Goal: Task Accomplishment & Management: Use online tool/utility

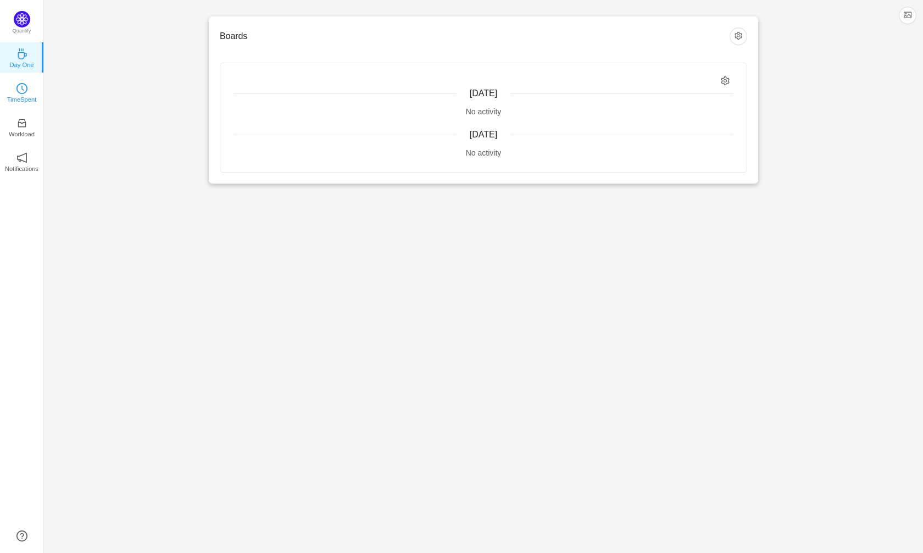
click at [13, 97] on p "TimeSpent" at bounding box center [22, 100] width 30 height 10
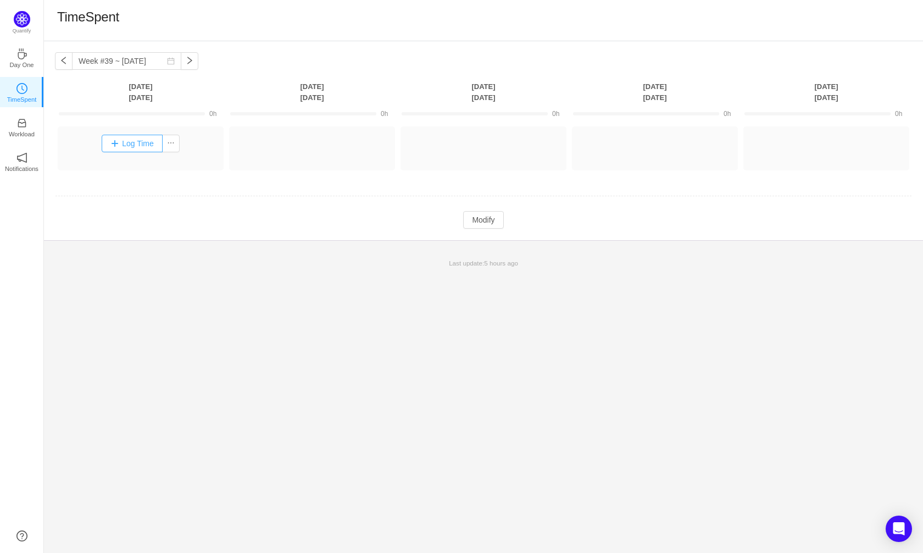
click at [143, 144] on button "Log Time" at bounding box center [132, 144] width 61 height 18
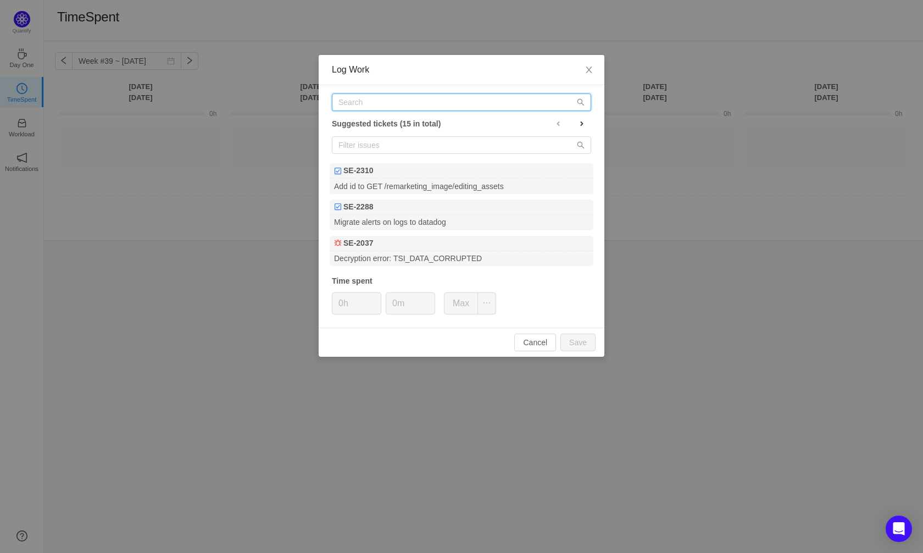
click at [367, 102] on input "text" at bounding box center [461, 102] width 259 height 18
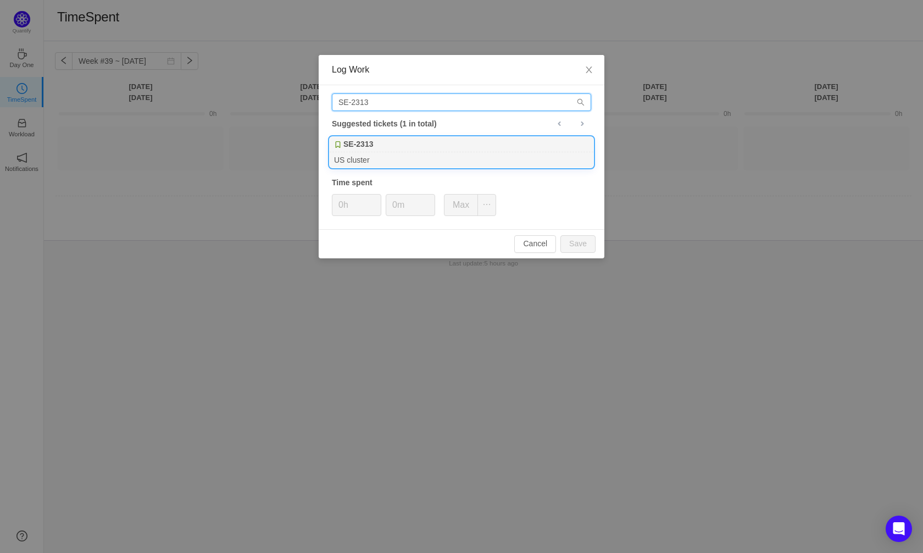
type input "SE-2313"
click at [375, 146] on div "SE-2313" at bounding box center [462, 144] width 264 height 15
click at [345, 207] on input "0h" at bounding box center [357, 205] width 48 height 21
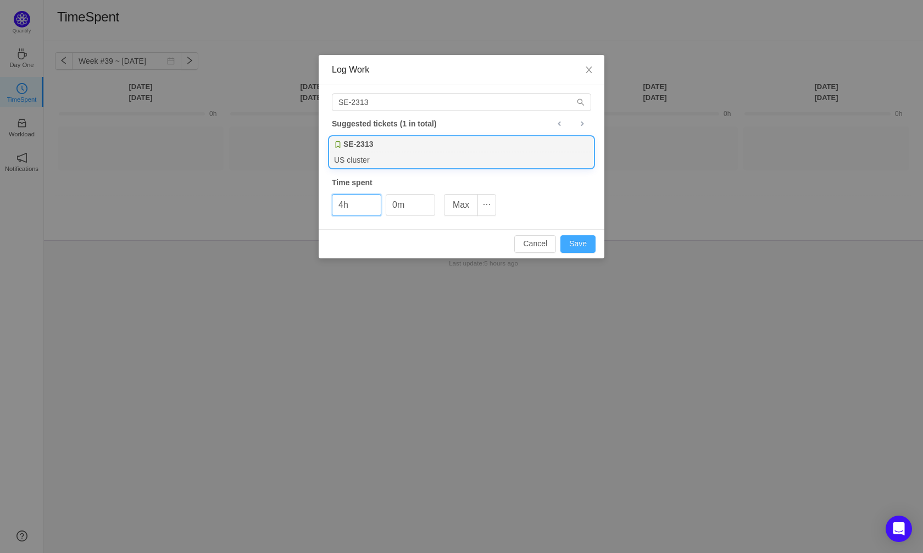
click at [588, 246] on button "Save" at bounding box center [578, 244] width 35 height 18
type input "0h"
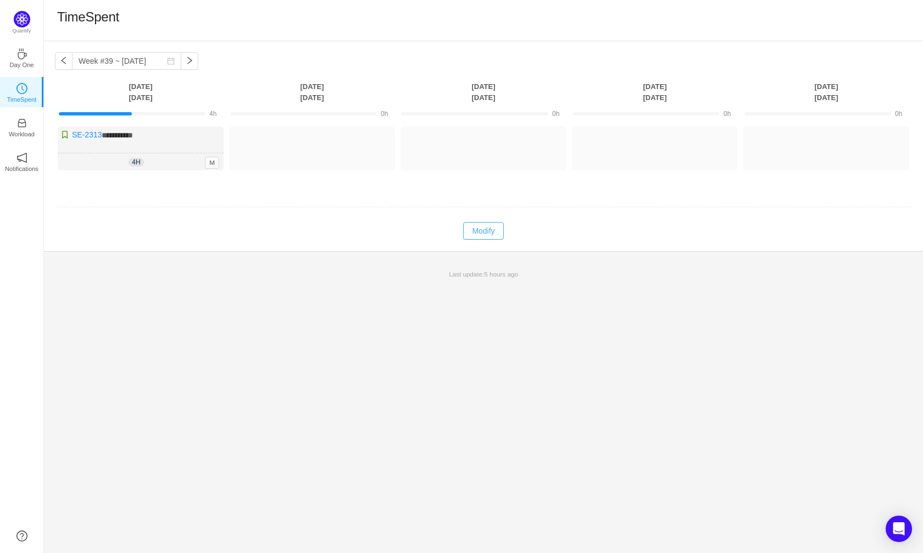
click at [478, 233] on button "Modify" at bounding box center [483, 231] width 40 height 18
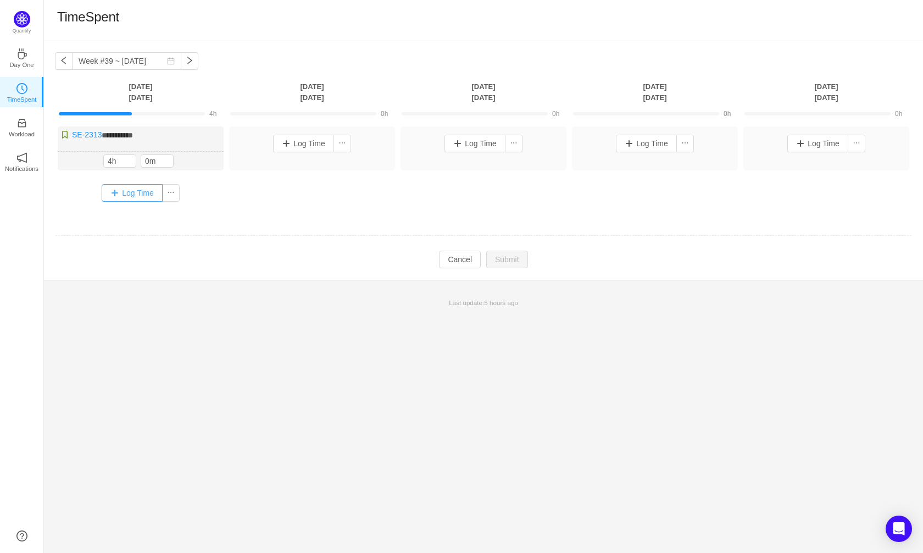
click at [140, 195] on button "Log Time" at bounding box center [132, 193] width 61 height 18
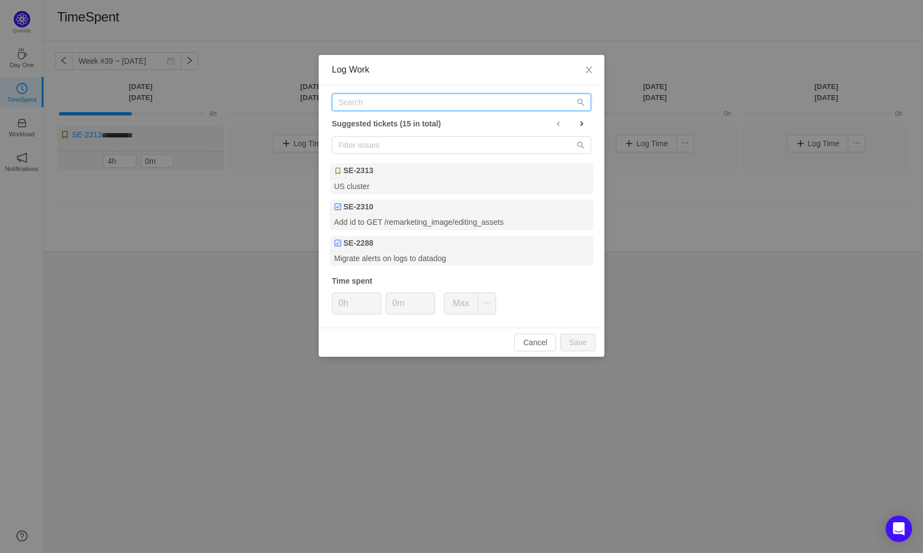
click at [401, 105] on input "text" at bounding box center [461, 102] width 259 height 18
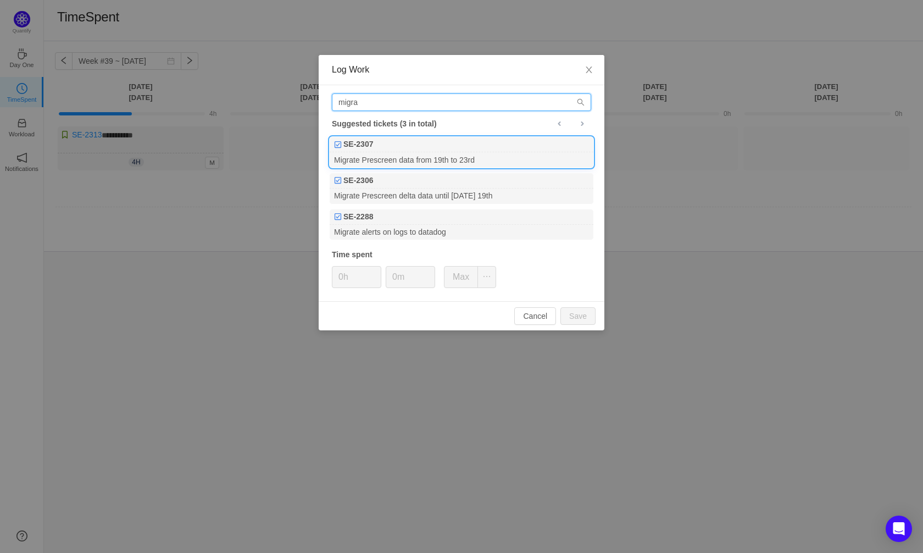
type input "migra"
click at [452, 146] on div "SE-2307" at bounding box center [462, 144] width 264 height 15
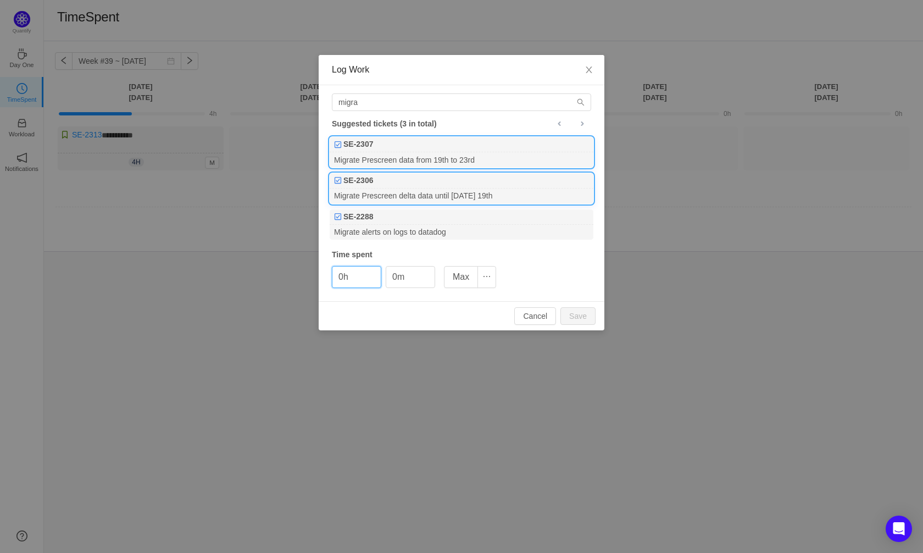
click at [457, 186] on div "SE-2306" at bounding box center [462, 180] width 264 height 15
click at [348, 283] on input "0h" at bounding box center [357, 277] width 48 height 21
click at [585, 320] on button "Save" at bounding box center [578, 316] width 35 height 18
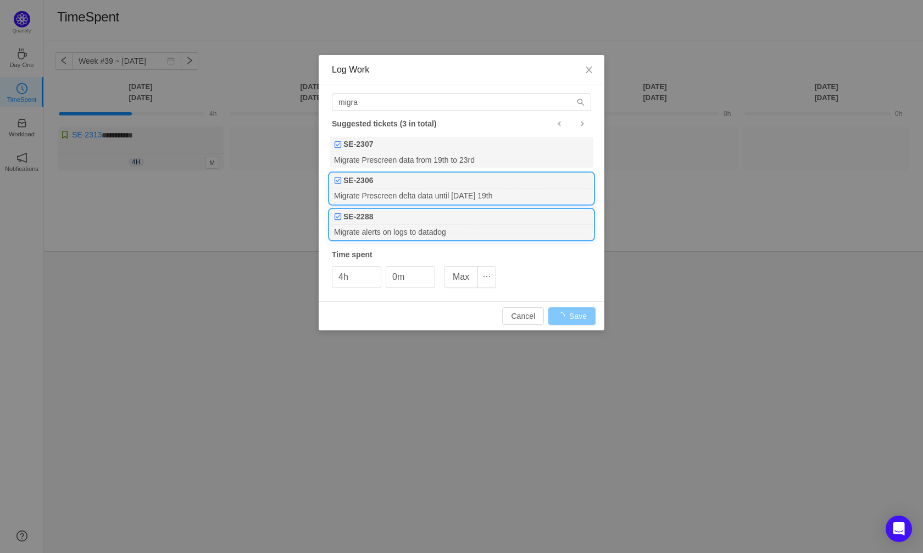
type input "0h"
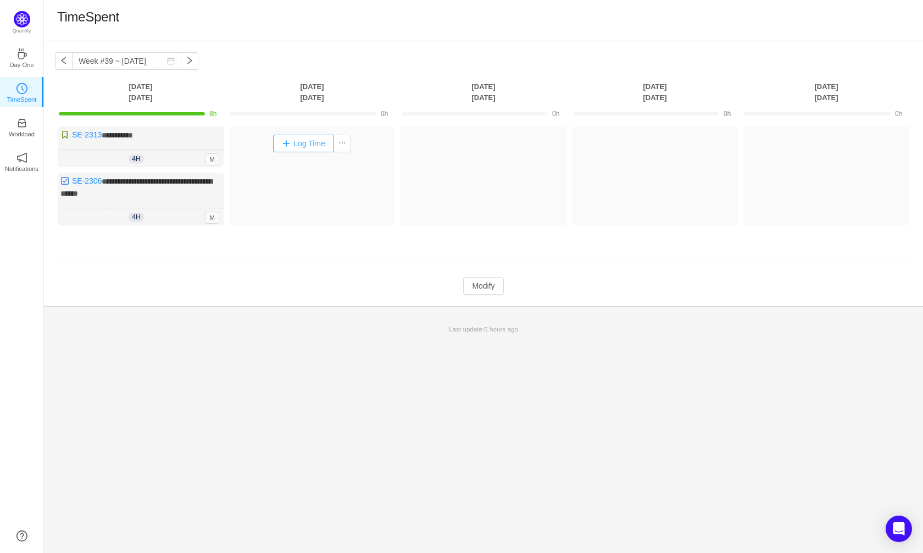
click at [309, 148] on button "Log Time" at bounding box center [303, 144] width 61 height 18
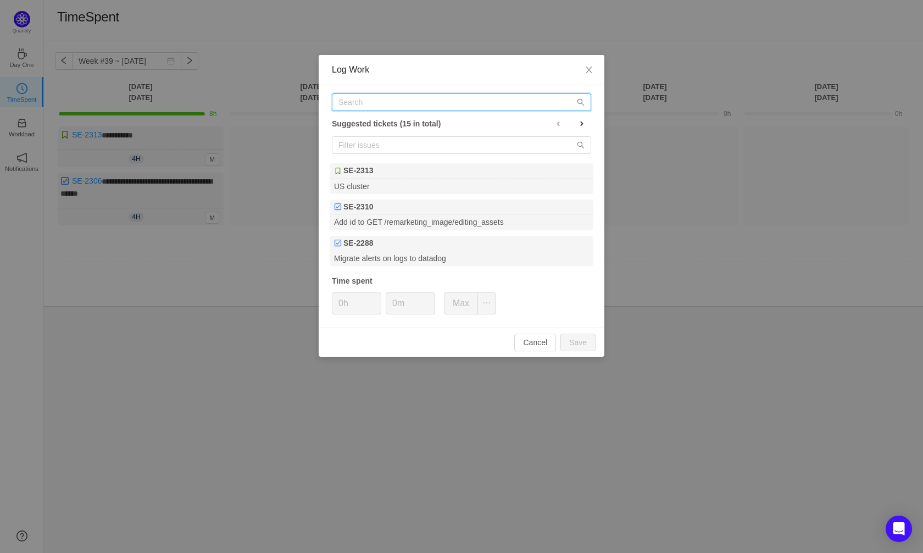
drag, startPoint x: 375, startPoint y: 104, endPoint x: 369, endPoint y: 104, distance: 6.0
click at [374, 104] on input "text" at bounding box center [461, 102] width 259 height 18
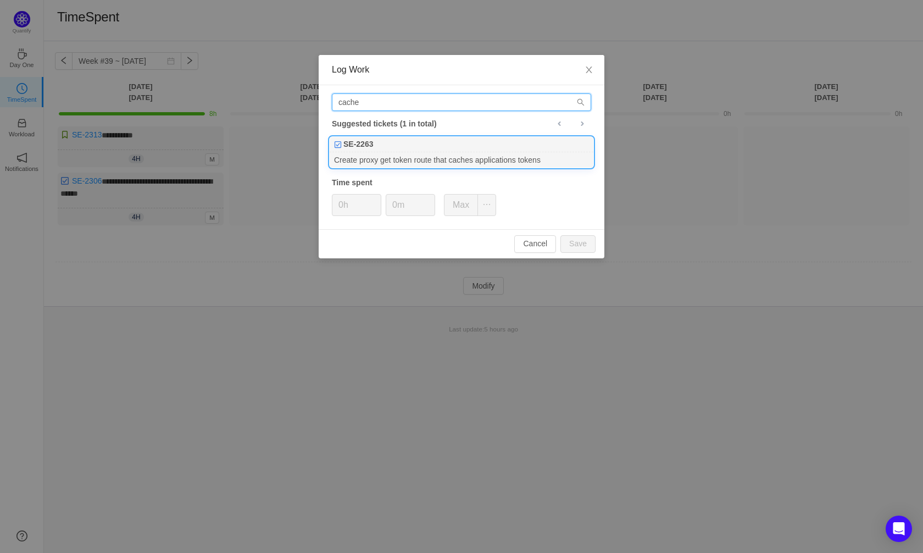
type input "cache"
click at [394, 156] on div "Create proxy get token route that caches applications tokens" at bounding box center [462, 159] width 264 height 15
click at [344, 203] on input "0h" at bounding box center [357, 205] width 48 height 21
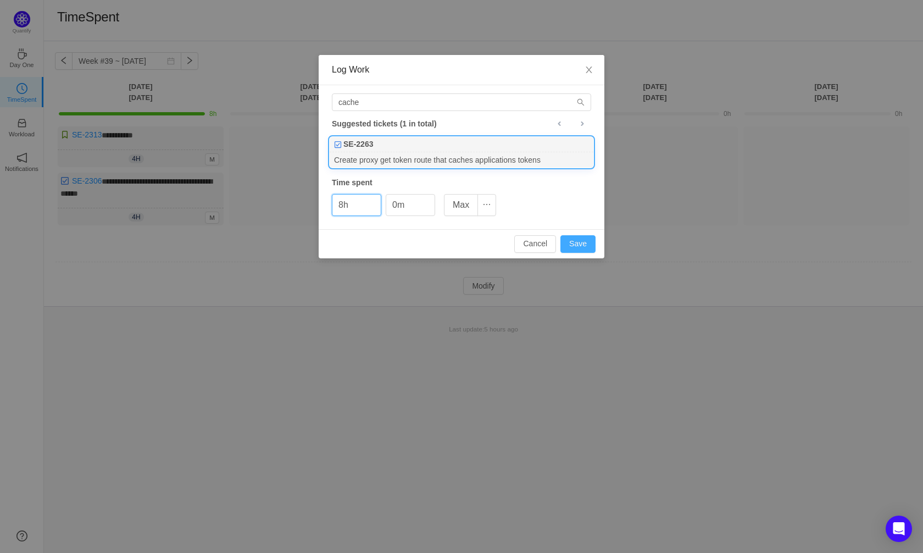
click at [579, 246] on button "Save" at bounding box center [578, 244] width 35 height 18
type input "0h"
